Goal: Task Accomplishment & Management: Manage account settings

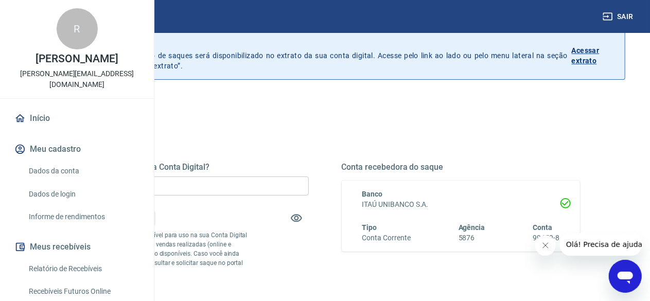
scroll to position [103, 0]
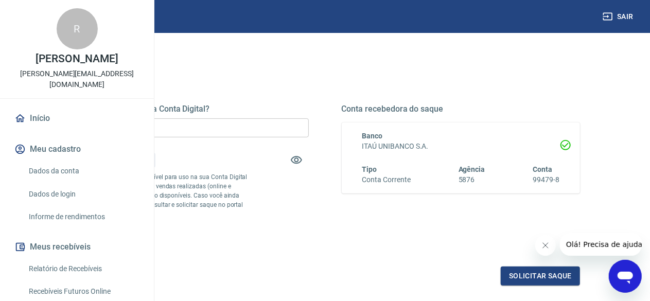
click at [309, 207] on div "Quanto deseja sacar da Conta Digital? R$ 0,00 ​ Saldo total*: R$ 0,00 *Correspo…" at bounding box center [189, 173] width 239 height 138
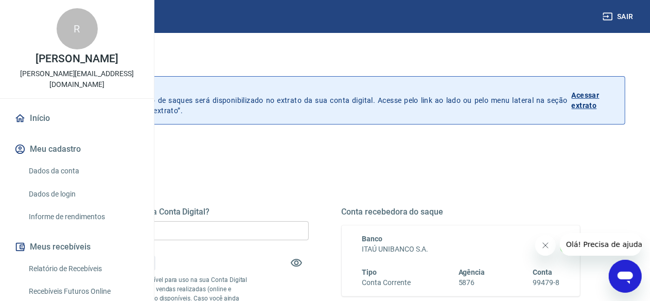
scroll to position [206, 0]
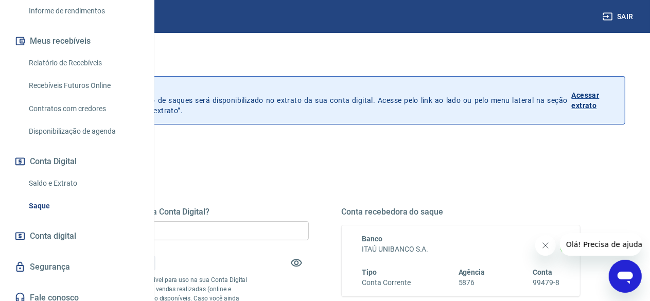
click at [65, 194] on link "Saldo e Extrato" at bounding box center [83, 183] width 117 height 21
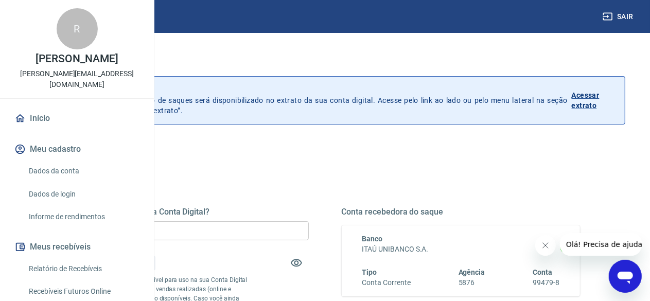
click at [543, 239] on button "Fechar mensagem da empresa" at bounding box center [544, 245] width 21 height 21
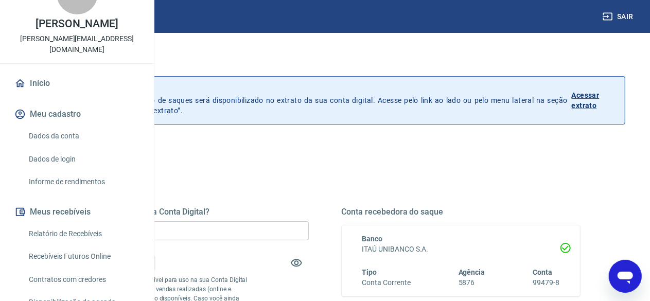
scroll to position [51, 0]
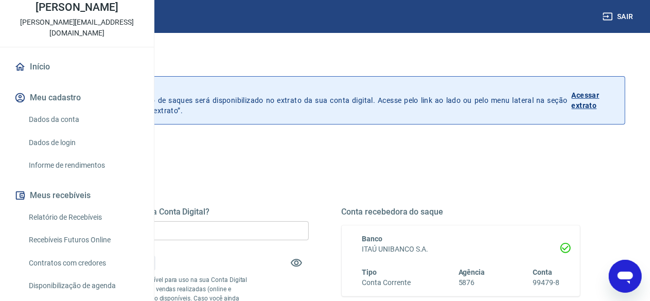
click at [101, 228] on link "Relatório de Recebíveis" at bounding box center [83, 217] width 117 height 21
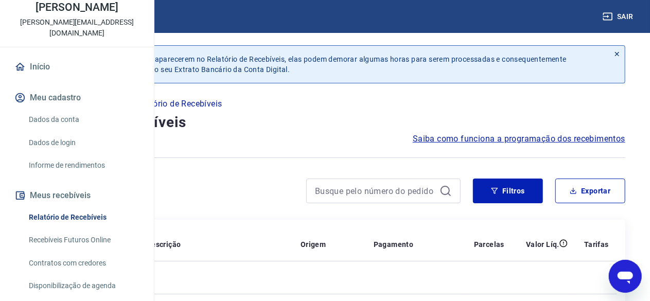
click at [103, 250] on link "Recebíveis Futuros Online" at bounding box center [83, 239] width 117 height 21
